Goal: Navigation & Orientation: Find specific page/section

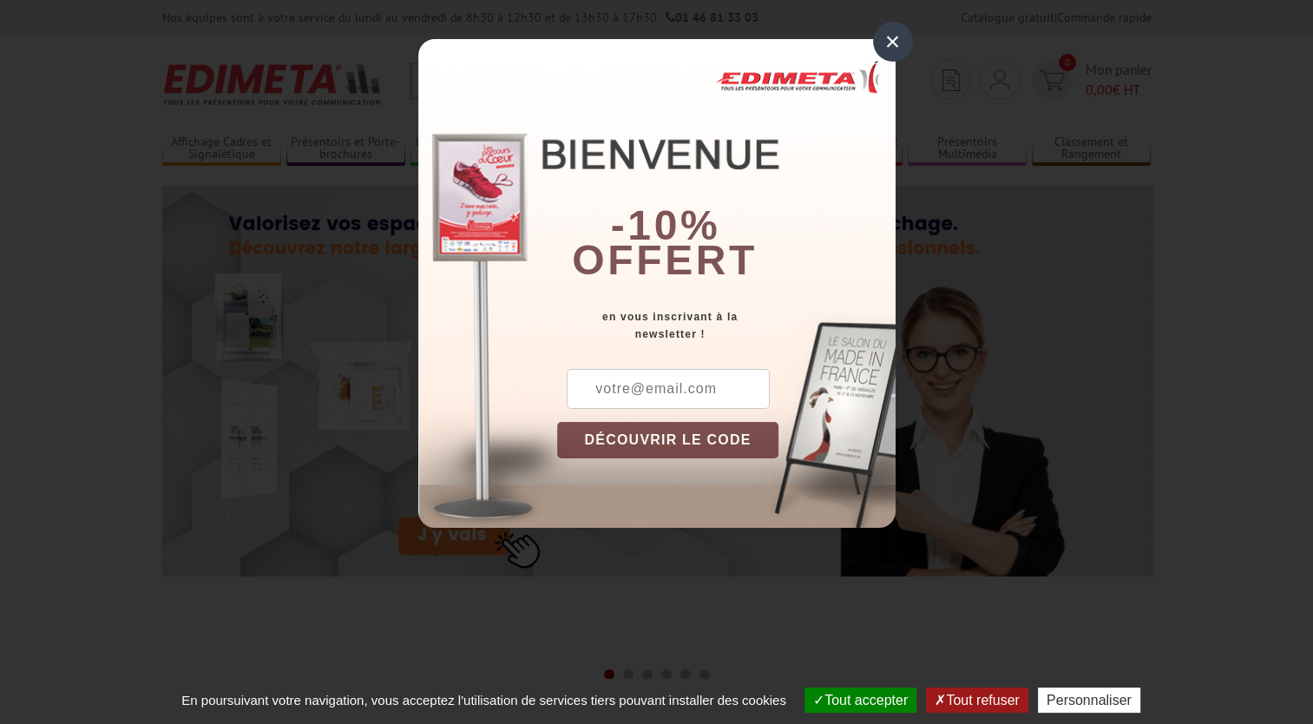
click at [890, 37] on div "×" at bounding box center [893, 42] width 40 height 40
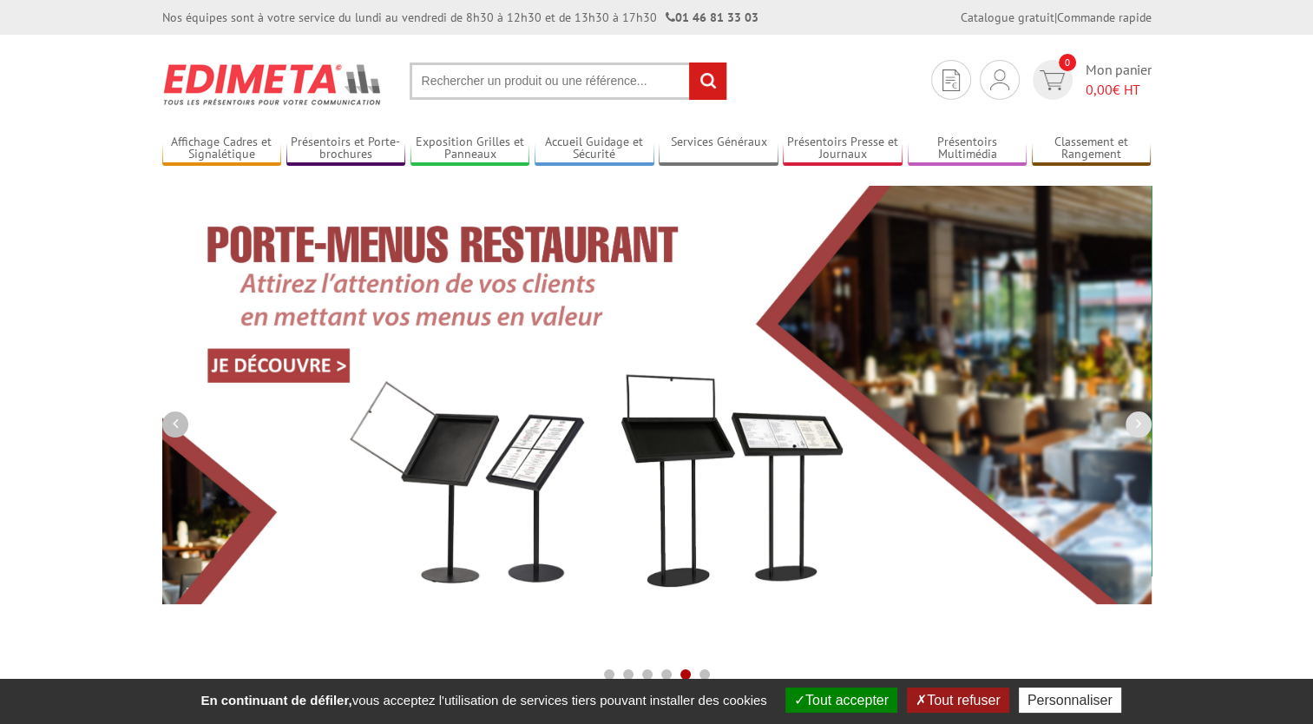
click at [179, 428] on button "button" at bounding box center [175, 424] width 26 height 26
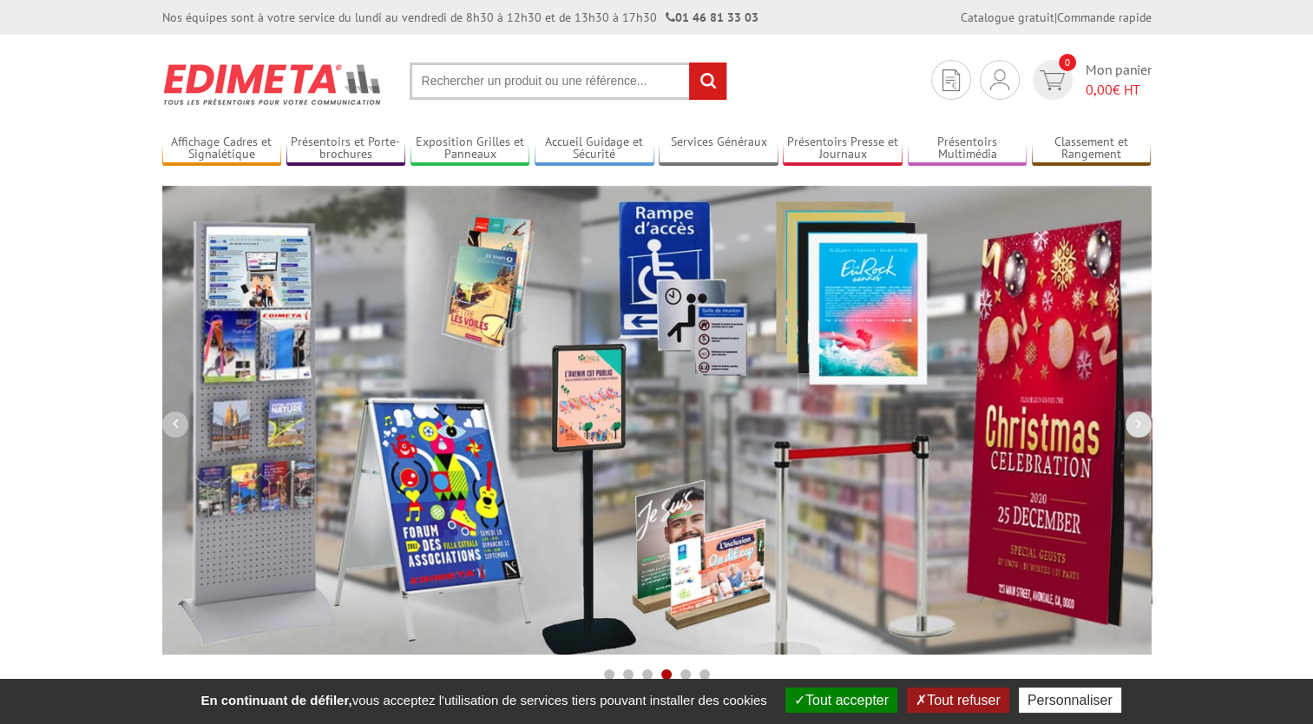
click at [179, 428] on button "button" at bounding box center [175, 424] width 26 height 26
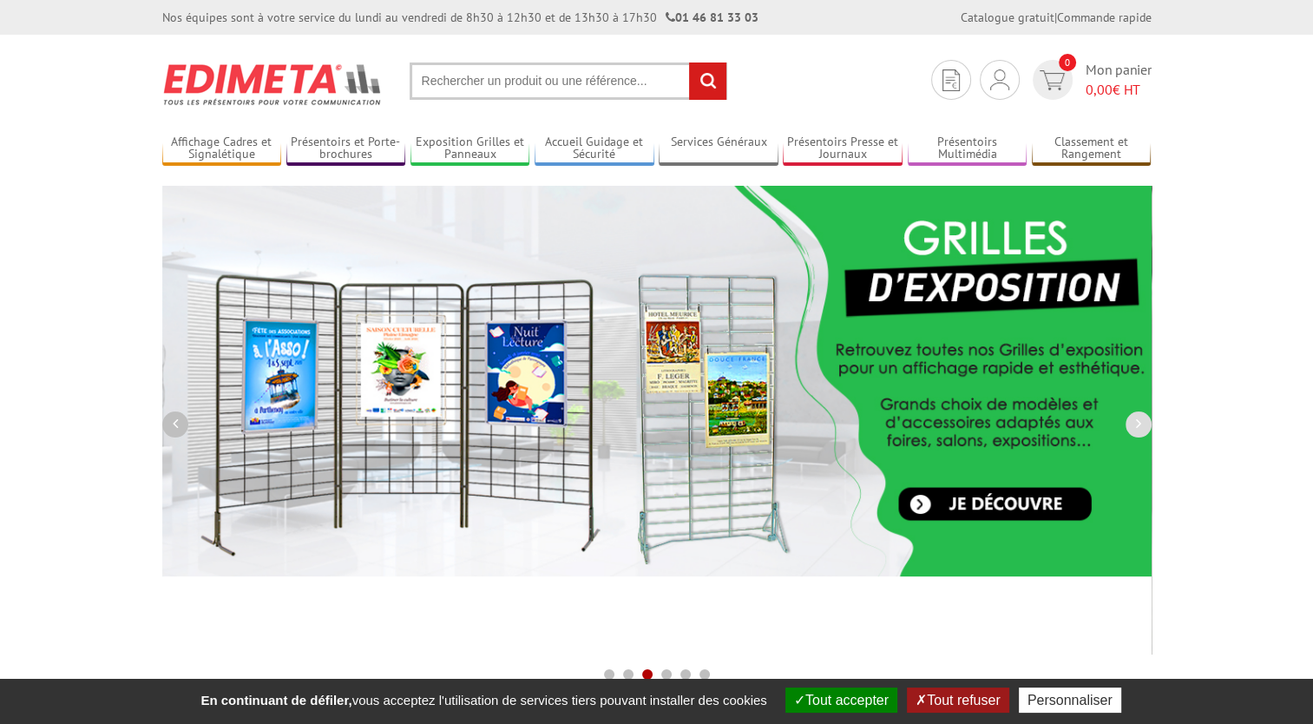
click at [179, 428] on button "button" at bounding box center [175, 424] width 26 height 26
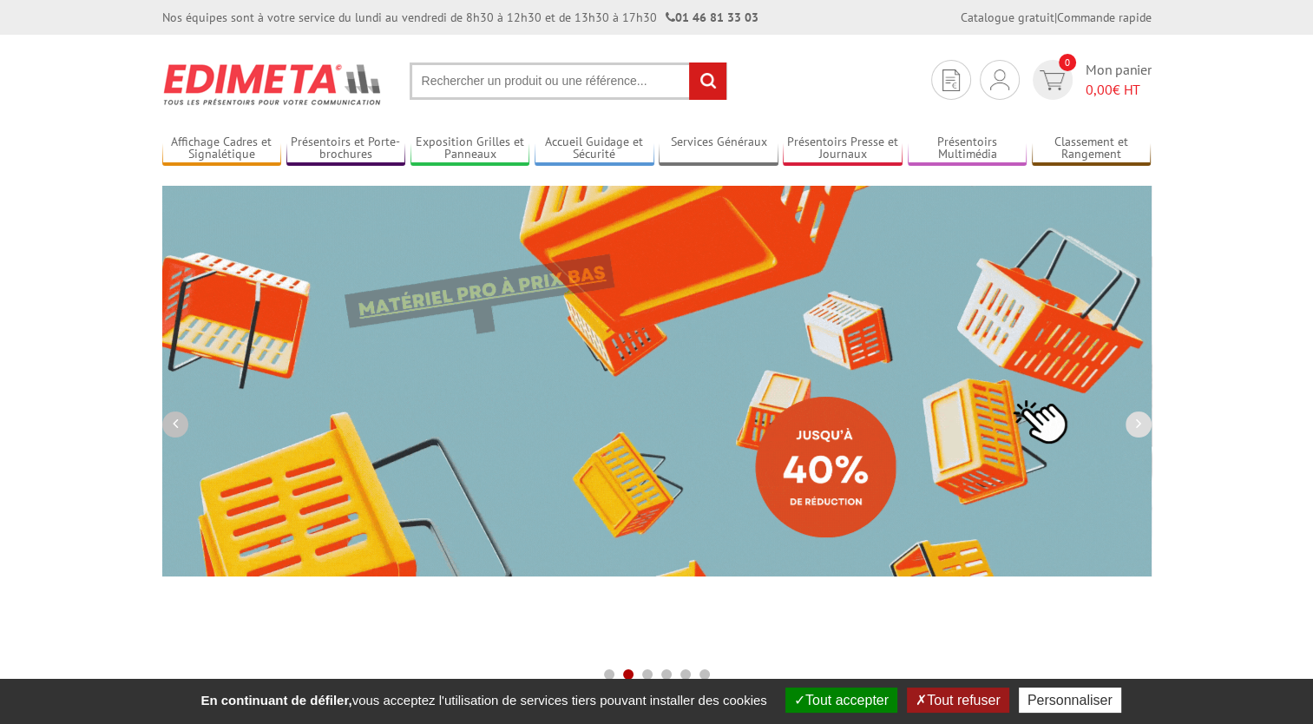
click at [179, 428] on button "button" at bounding box center [175, 424] width 26 height 26
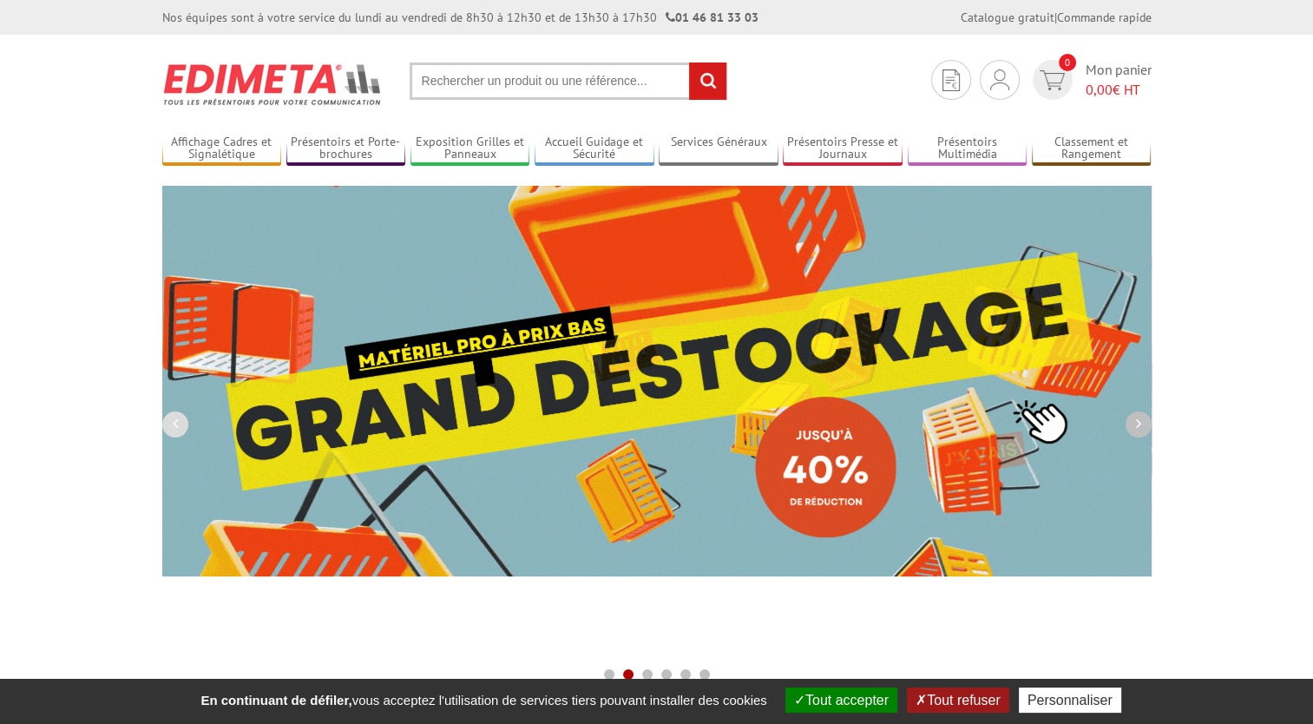
click at [1138, 418] on icon "button" at bounding box center [1138, 424] width 5 height 16
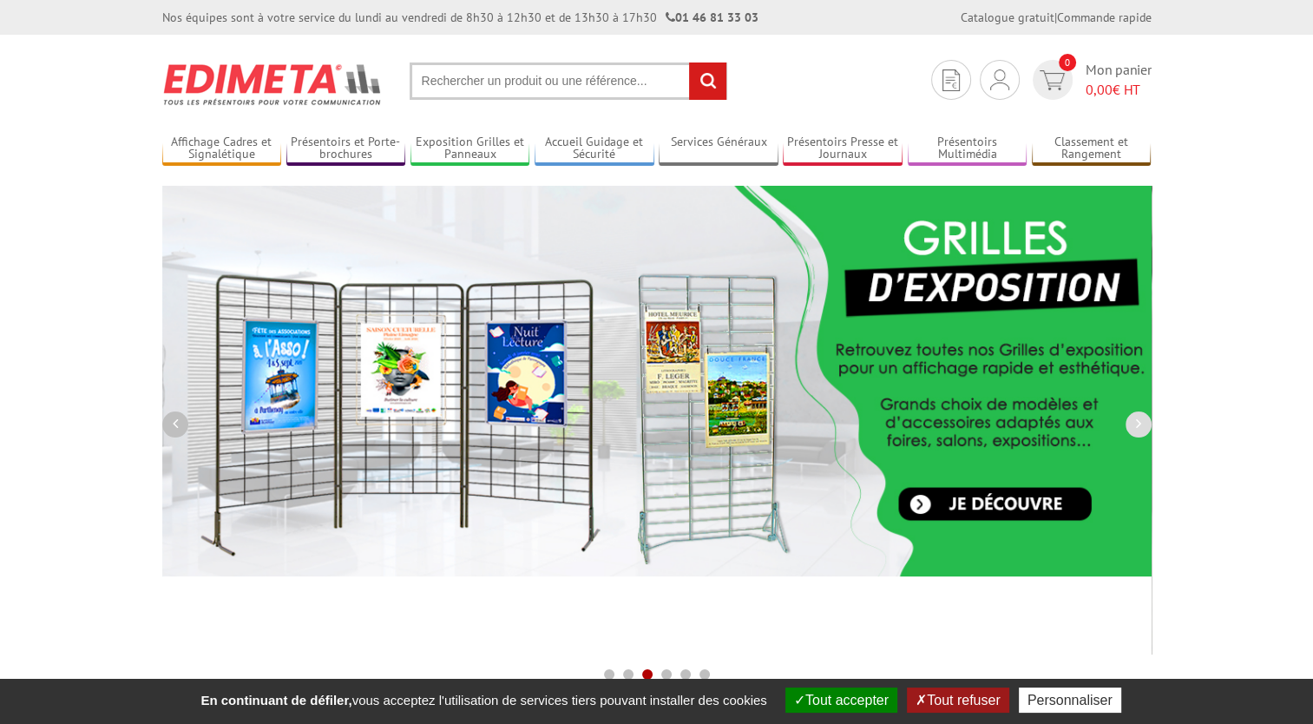
click at [179, 422] on button "button" at bounding box center [175, 424] width 26 height 26
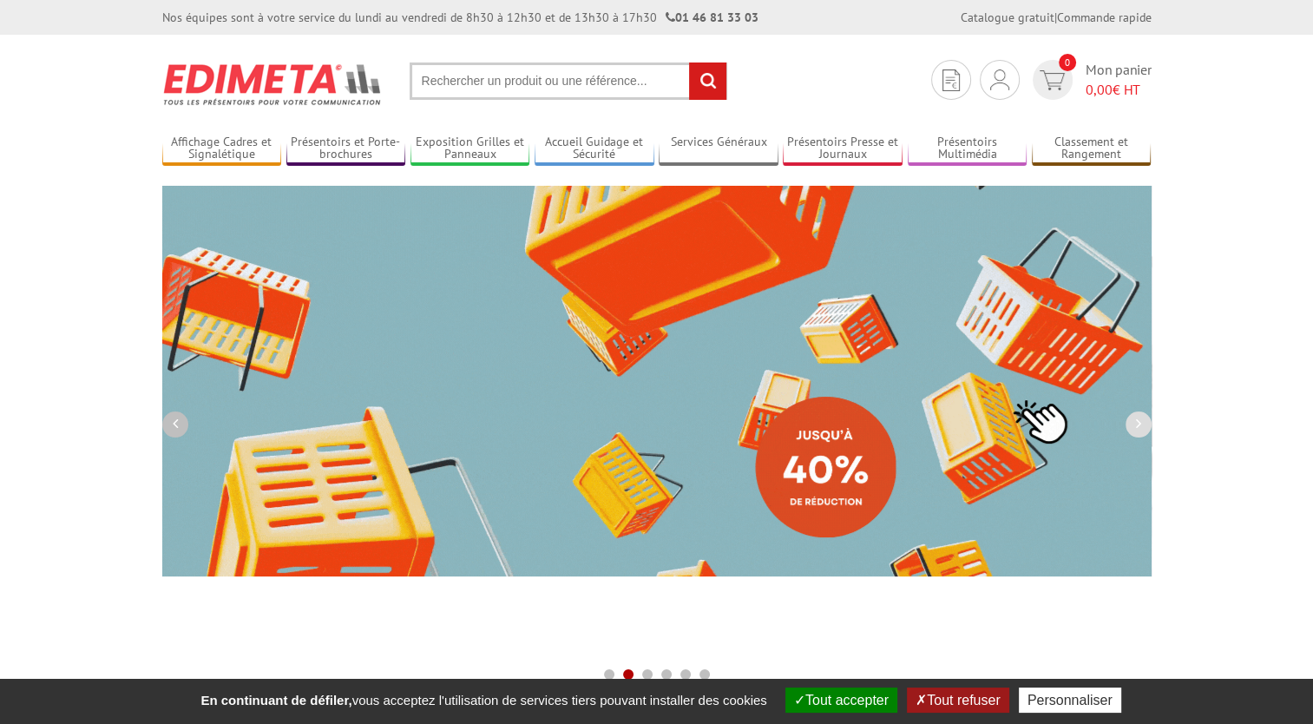
click at [180, 421] on button "button" at bounding box center [175, 424] width 26 height 26
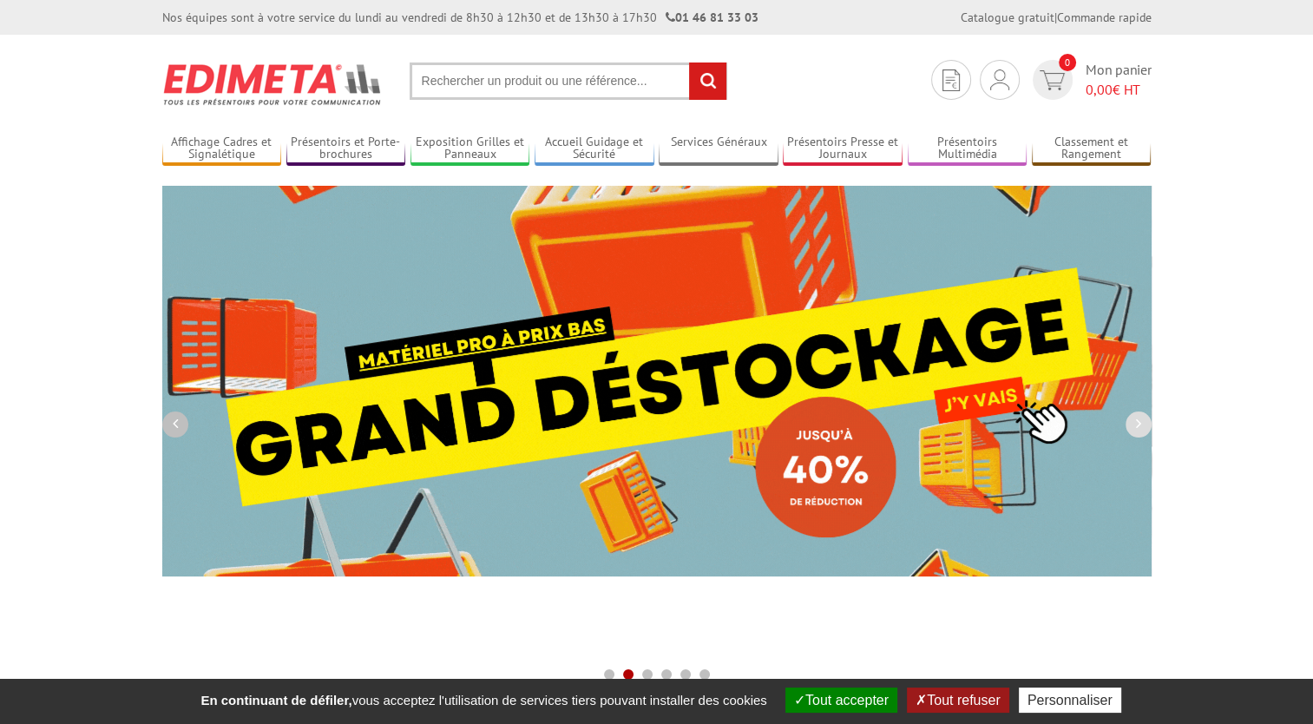
click at [180, 421] on button "button" at bounding box center [175, 424] width 26 height 26
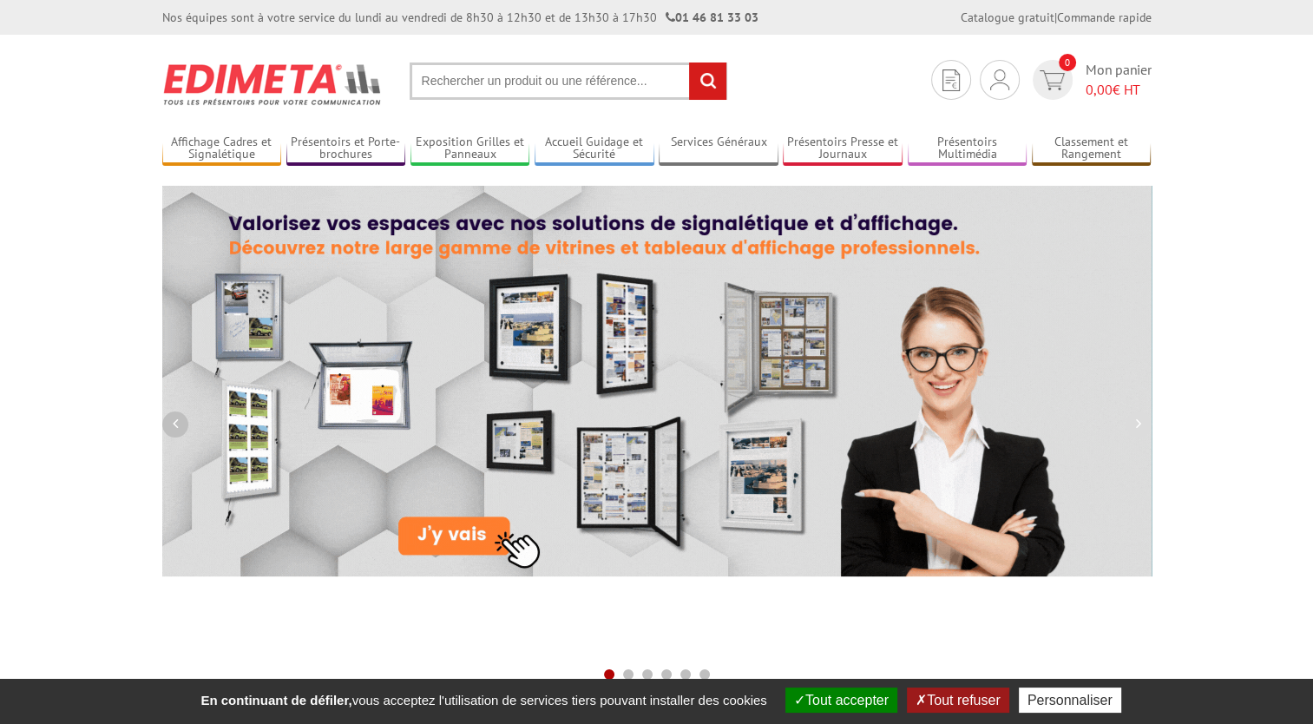
click at [180, 421] on button "button" at bounding box center [175, 424] width 26 height 26
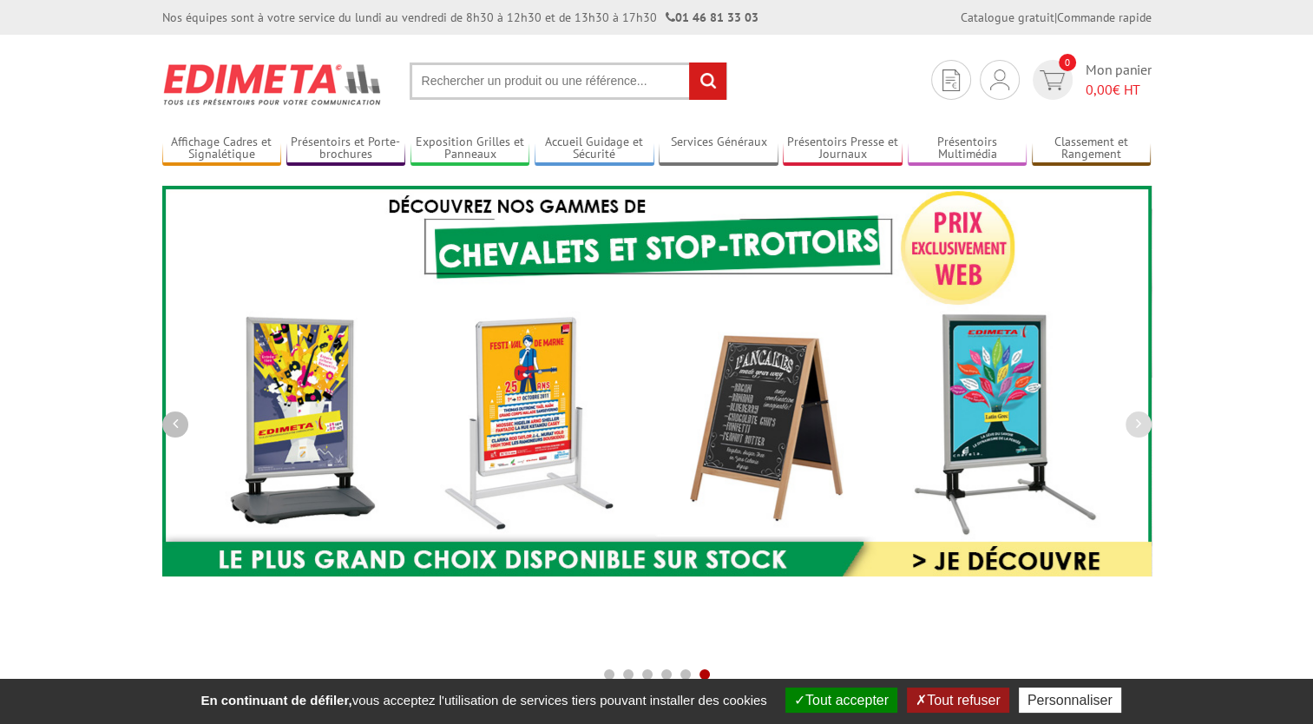
click at [180, 421] on button "button" at bounding box center [175, 424] width 26 height 26
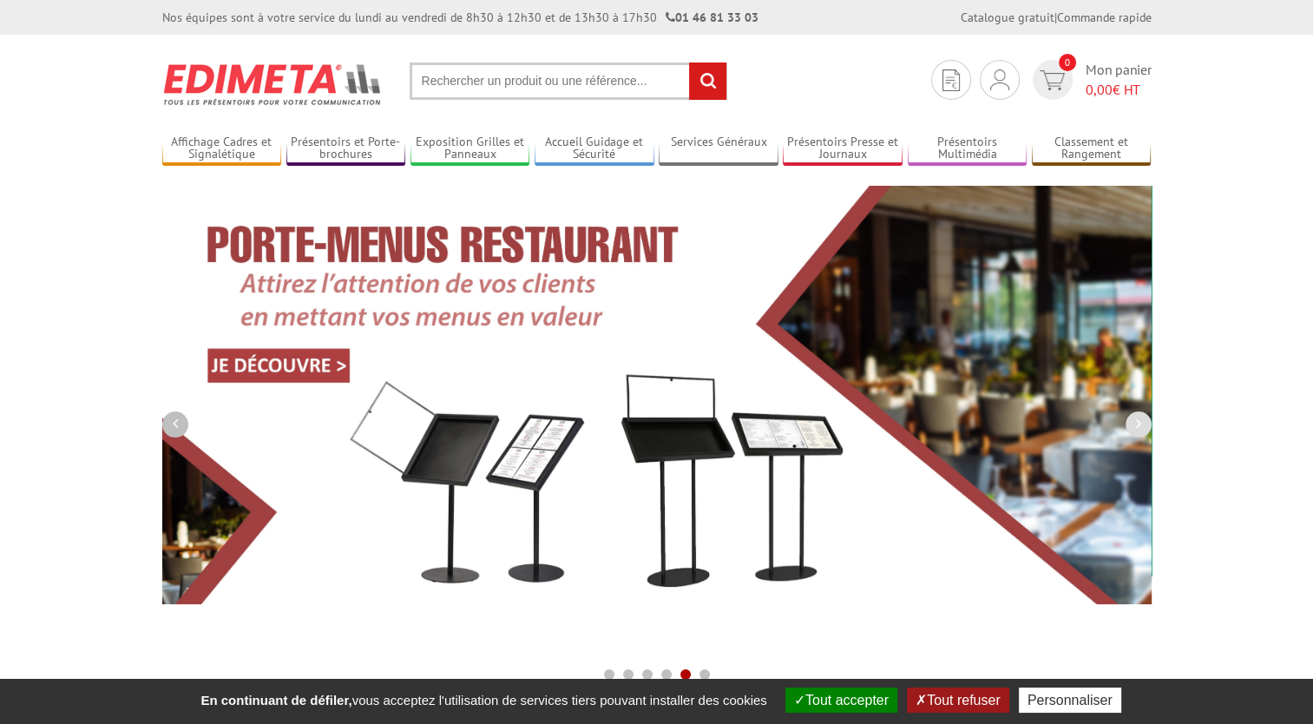
click at [180, 421] on button "button" at bounding box center [175, 424] width 26 height 26
